Goal: Check status: Verify the current state of an ongoing process or item

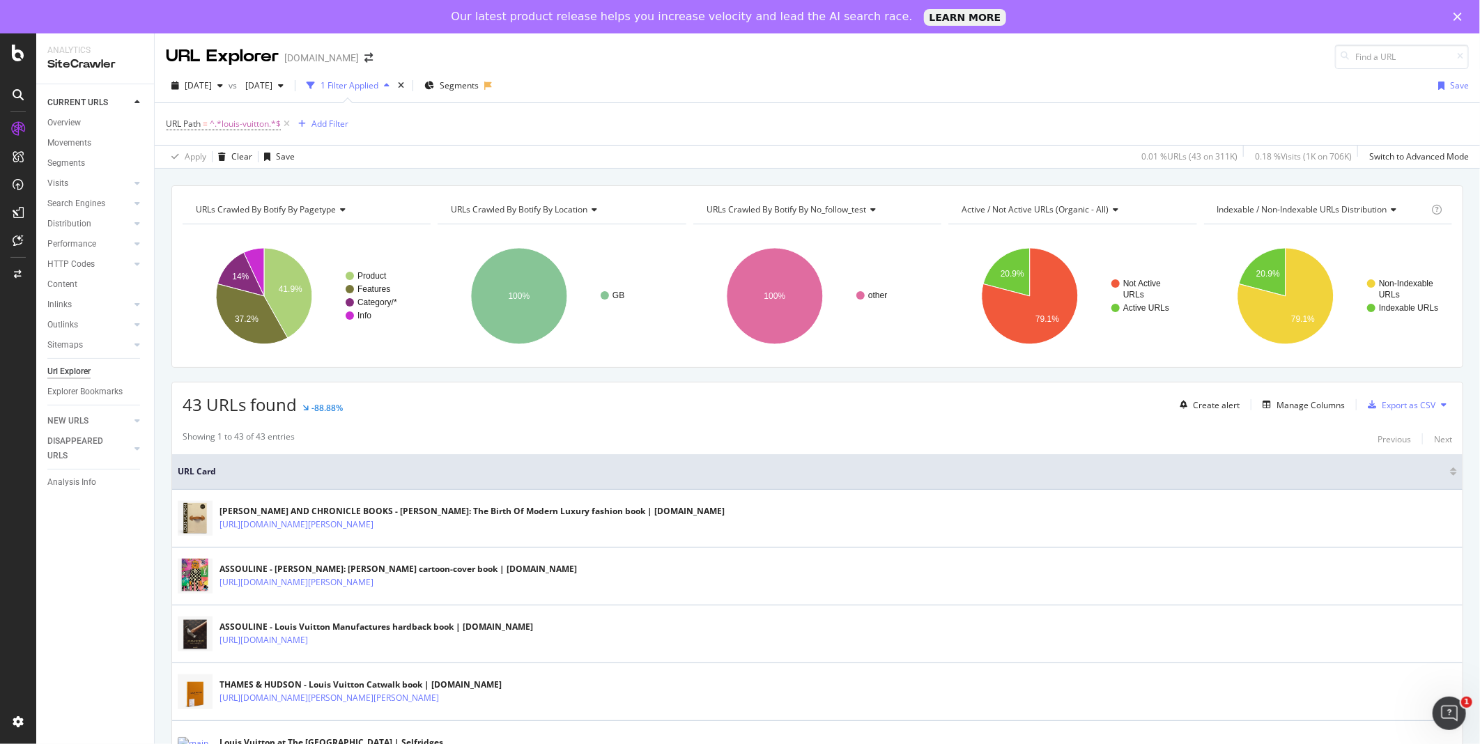
scroll to position [759, 0]
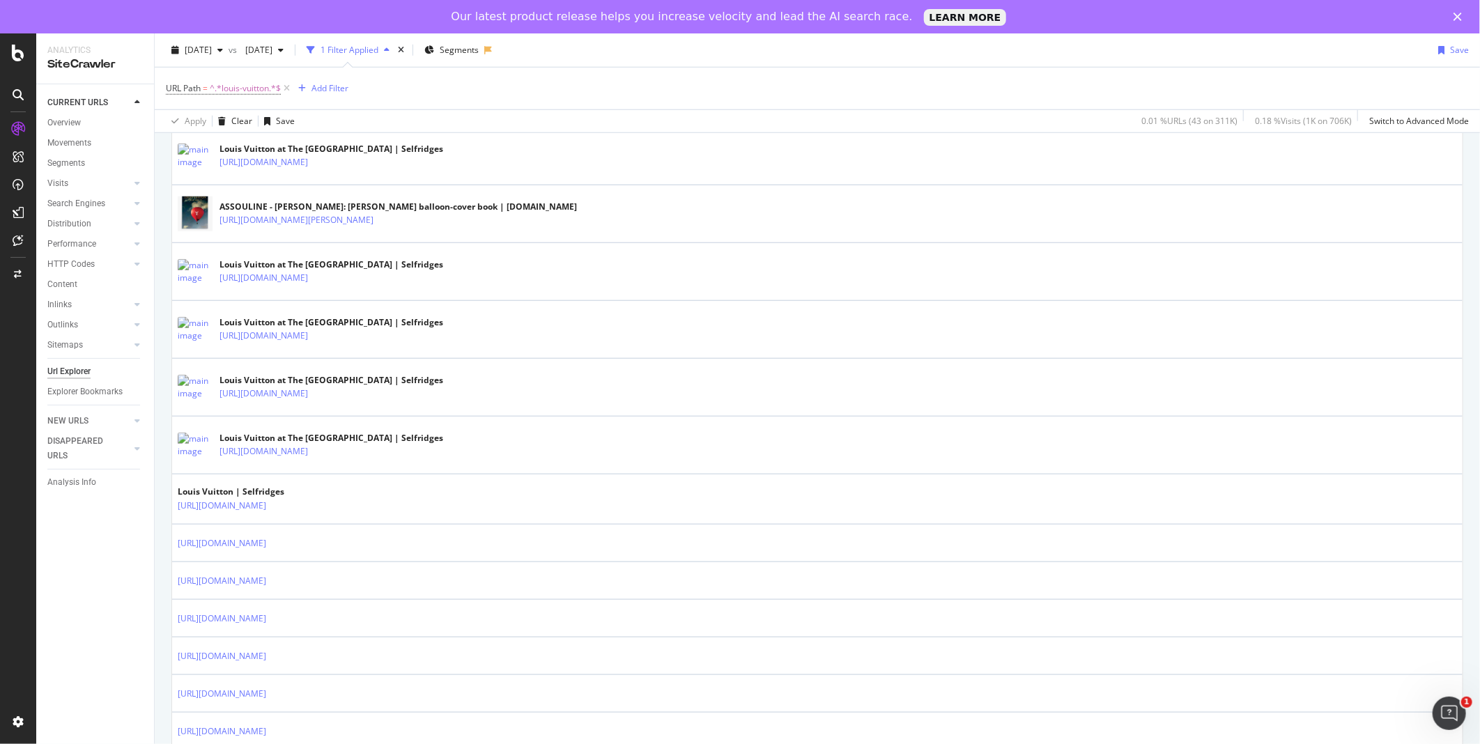
click at [738, 65] on div "[DATE] vs [DATE] 1 Filter Applied Segments Save" at bounding box center [817, 53] width 1325 height 28
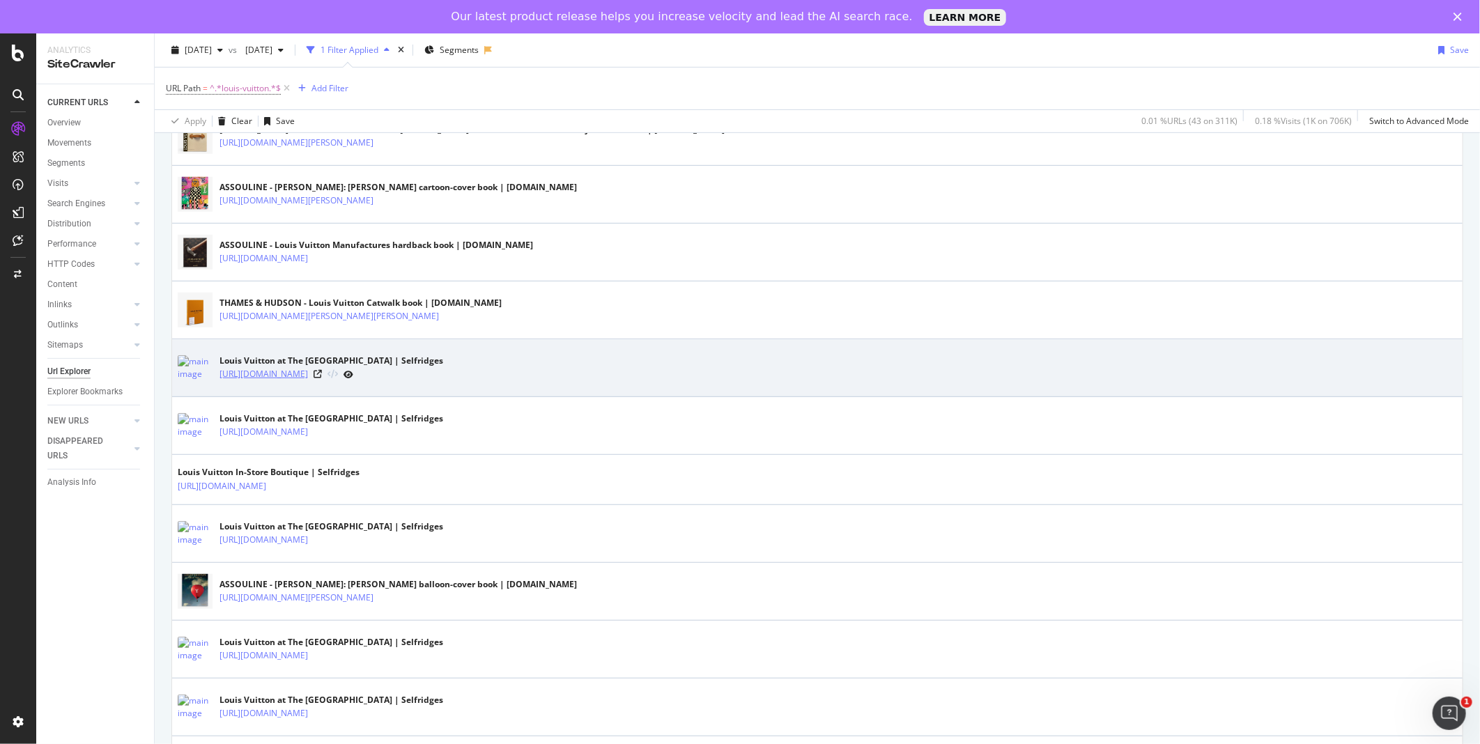
scroll to position [380, 0]
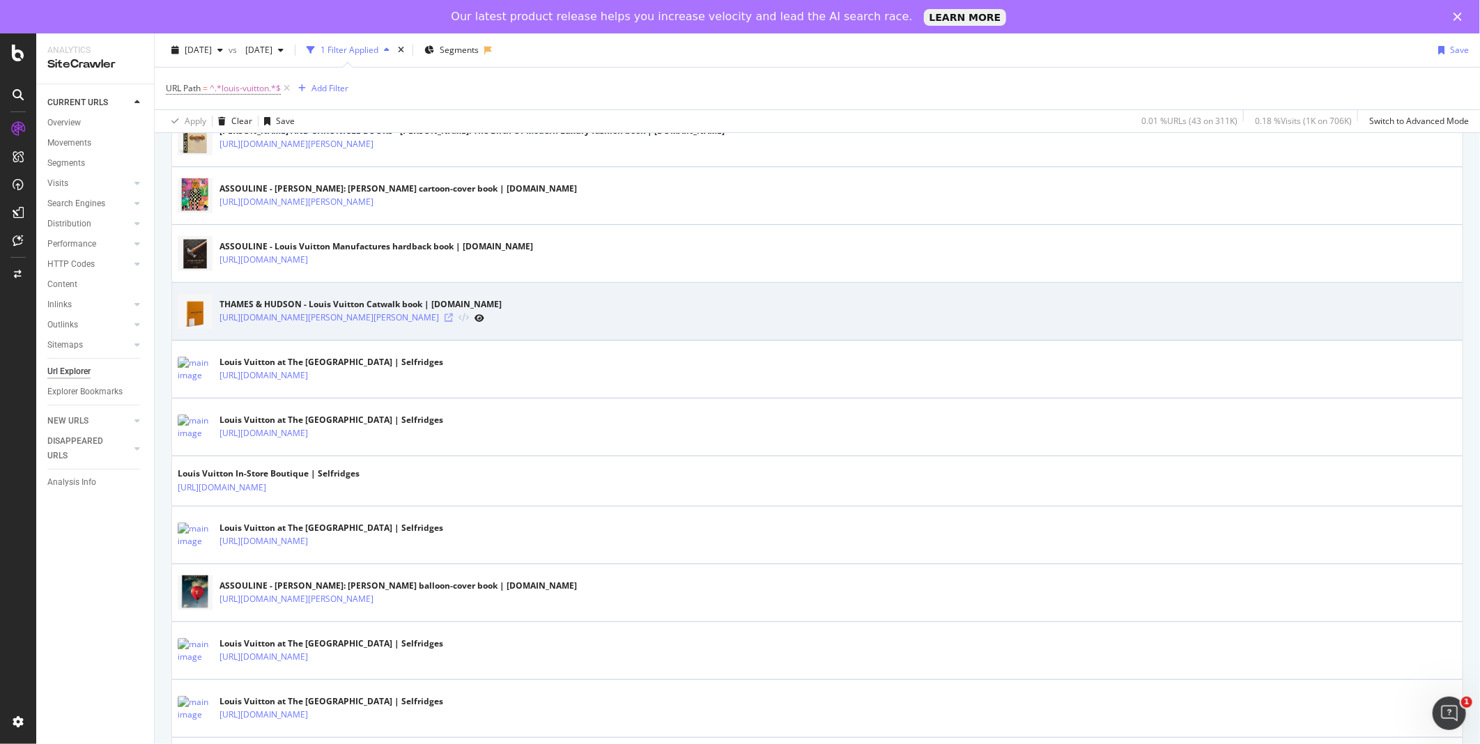
click at [453, 321] on icon at bounding box center [448, 317] width 8 height 8
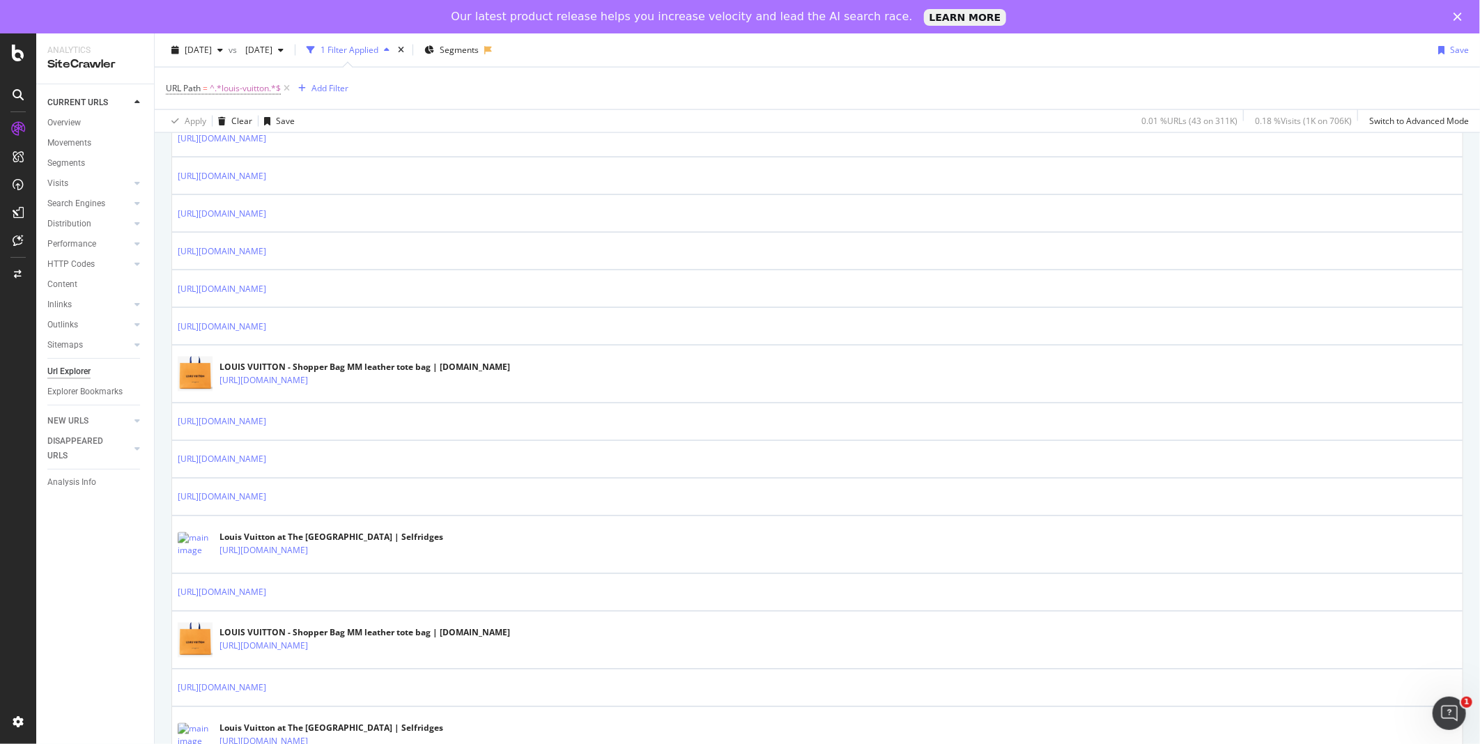
scroll to position [1315, 0]
